Goal: Check status: Check status

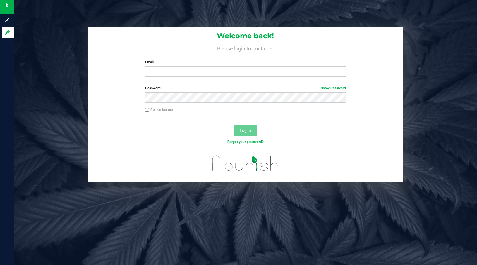
click at [154, 65] on div "Email Required Please format your email correctly." at bounding box center [245, 68] width 209 height 17
click at [154, 74] on input "Email" at bounding box center [245, 71] width 201 height 11
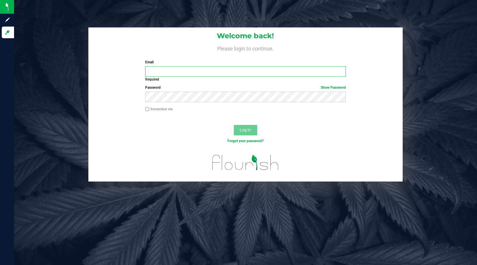
type input "[EMAIL_ADDRESS][DOMAIN_NAME]"
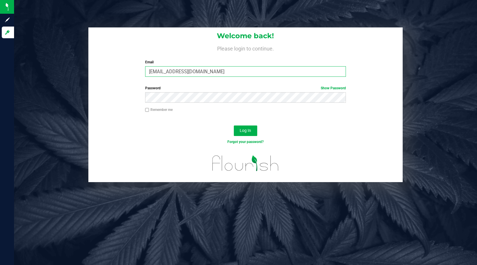
click at [156, 71] on input "[EMAIL_ADDRESS][DOMAIN_NAME]" at bounding box center [245, 71] width 201 height 11
click at [246, 136] on button "Log In" at bounding box center [245, 131] width 23 height 11
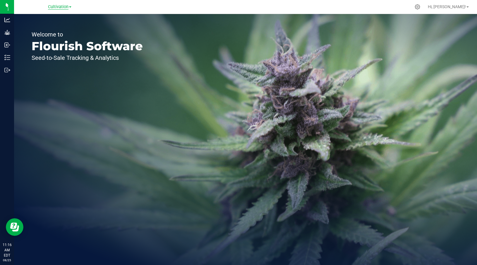
click at [54, 9] on span "Cultivation" at bounding box center [58, 6] width 20 height 5
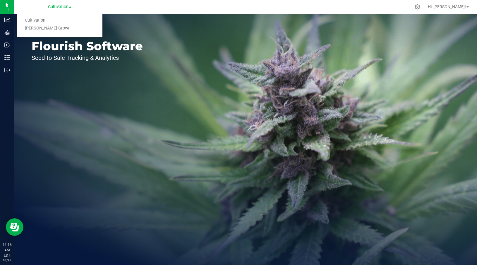
click at [56, 32] on ul "Cultivation [PERSON_NAME] Grown" at bounding box center [59, 24] width 85 height 26
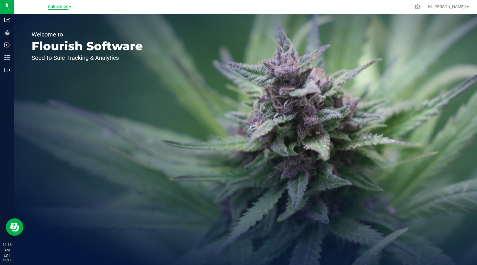
click at [56, 9] on span "Cultivation" at bounding box center [58, 6] width 20 height 5
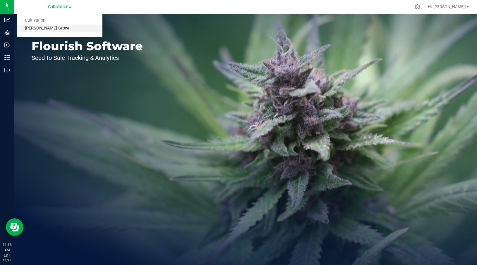
click at [50, 26] on link "[PERSON_NAME] Grown" at bounding box center [59, 29] width 85 height 8
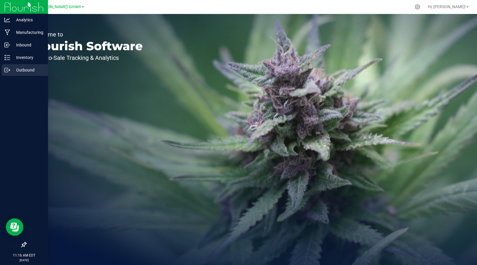
click at [10, 72] on p "Outbound" at bounding box center [27, 70] width 35 height 7
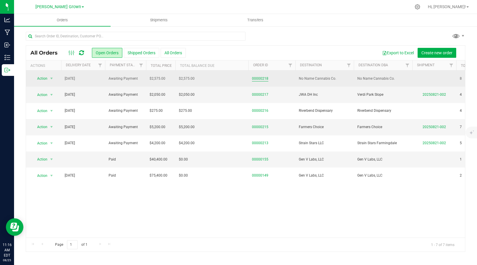
click at [267, 77] on link "00000218" at bounding box center [260, 79] width 16 height 6
